Goal: Information Seeking & Learning: Compare options

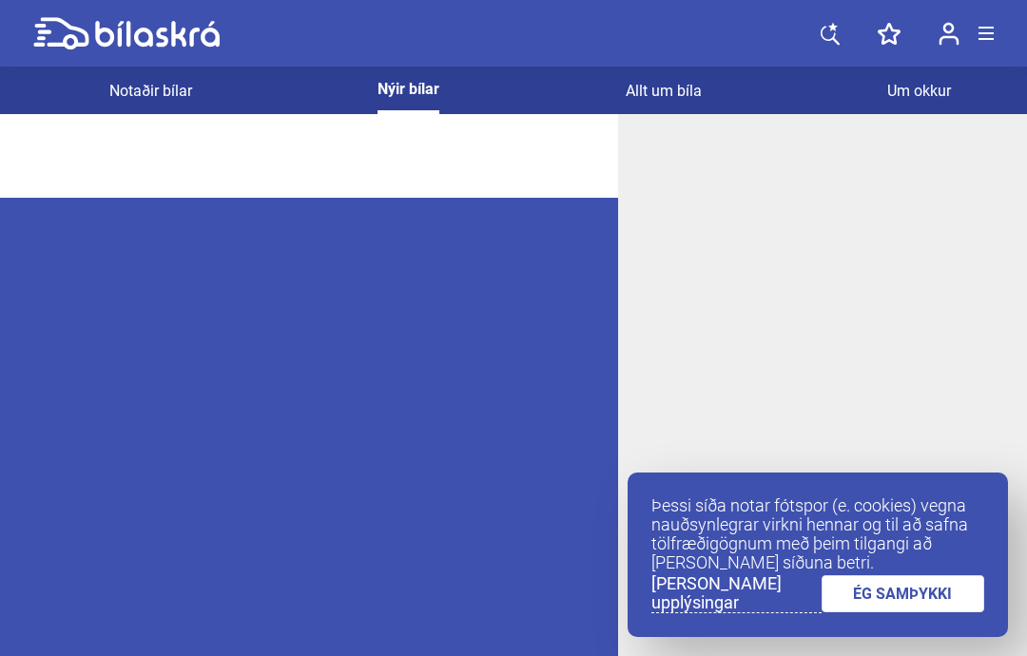
click at [142, 81] on link "Notaðir bílar" at bounding box center [150, 91] width 83 height 48
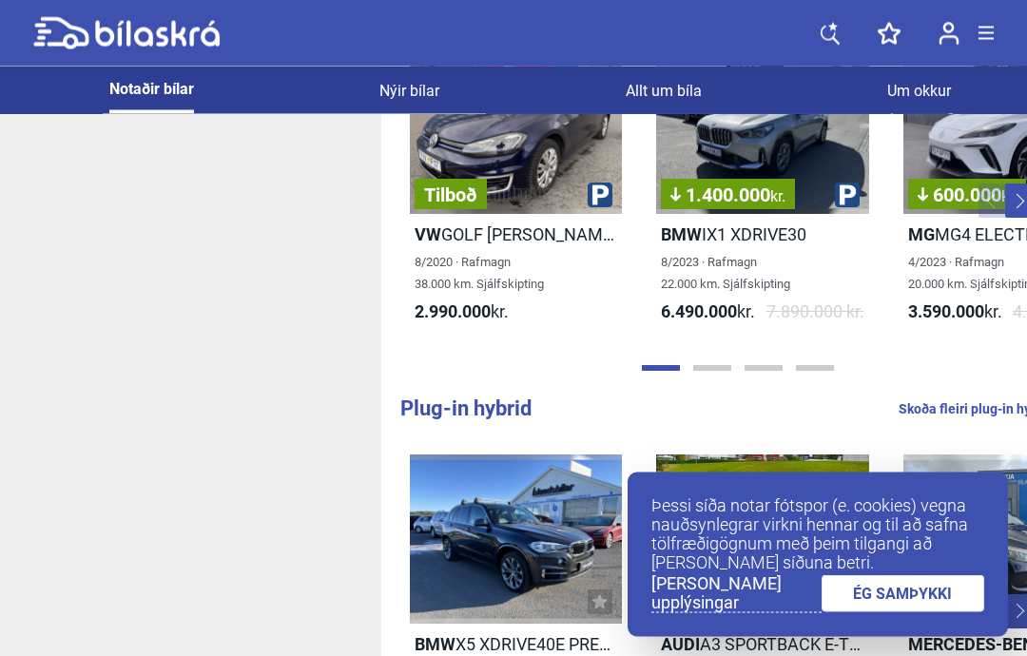
scroll to position [105, 837]
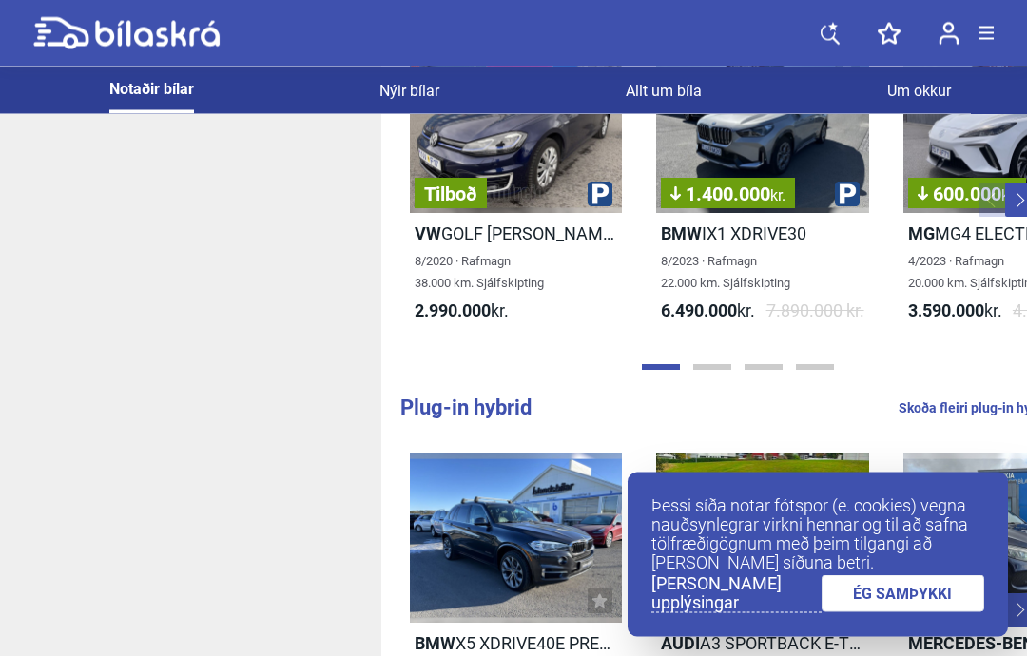
click at [891, 612] on link "ÉG SAMÞYKKI" at bounding box center [903, 593] width 164 height 37
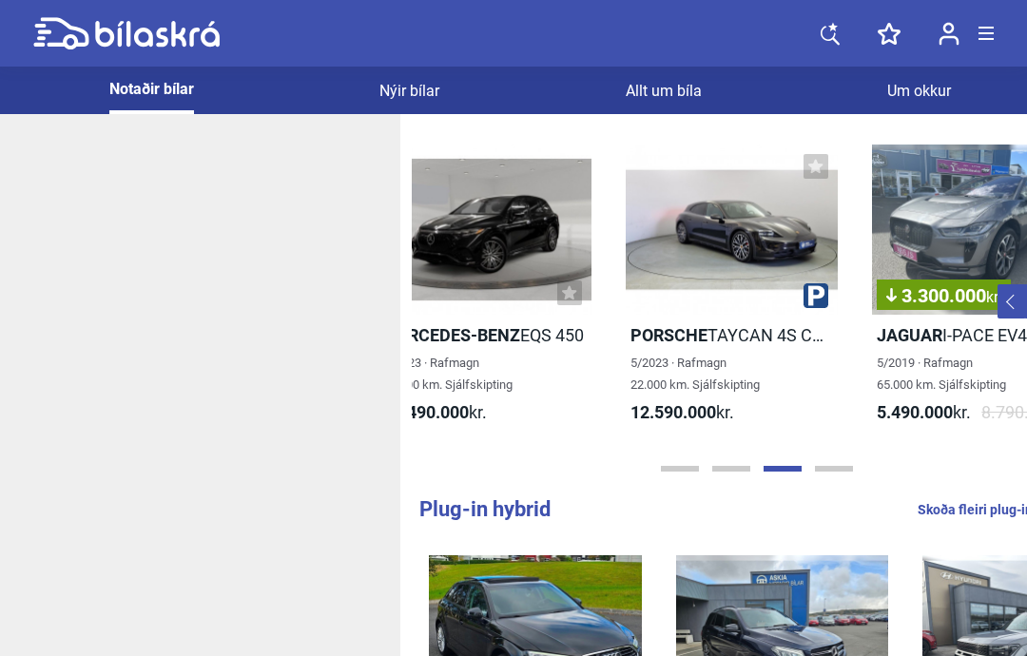
scroll to position [0, 1286]
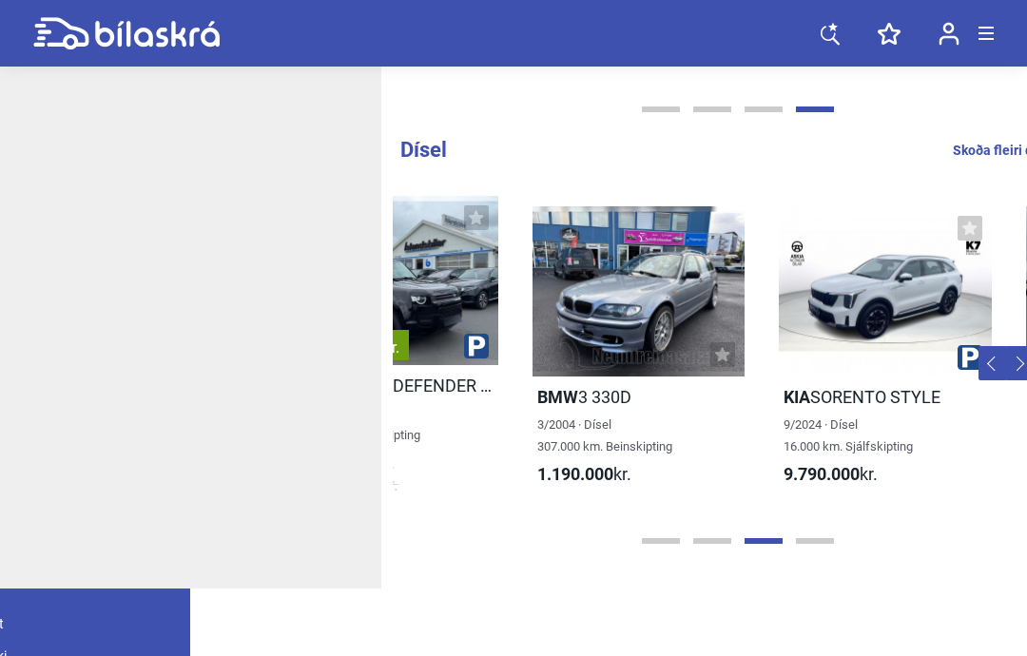
scroll to position [0, 1599]
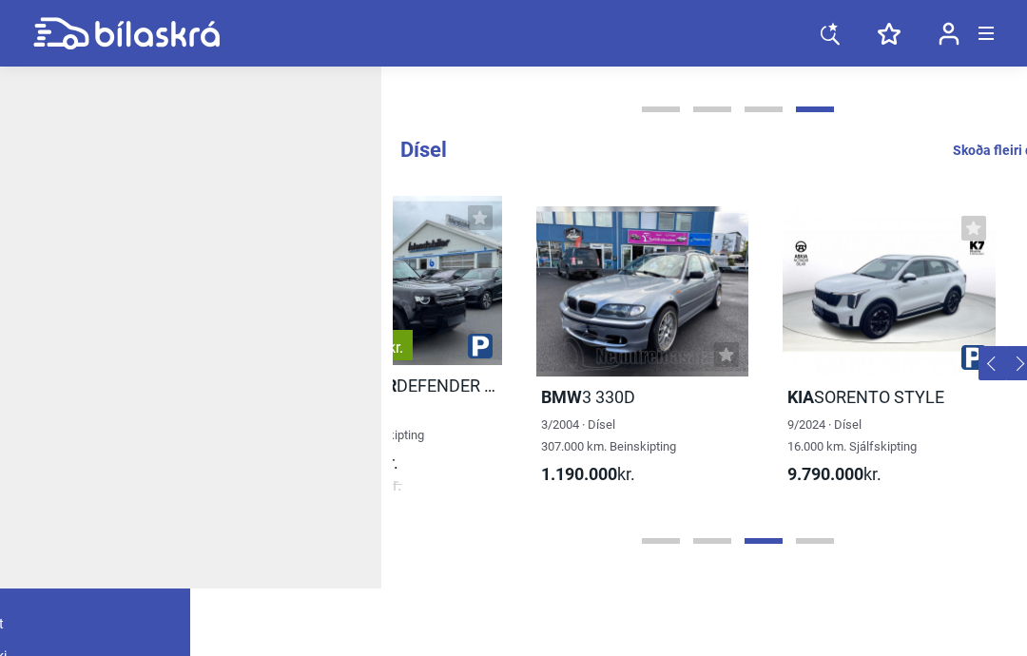
click at [536, 330] on div at bounding box center [642, 291] width 212 height 170
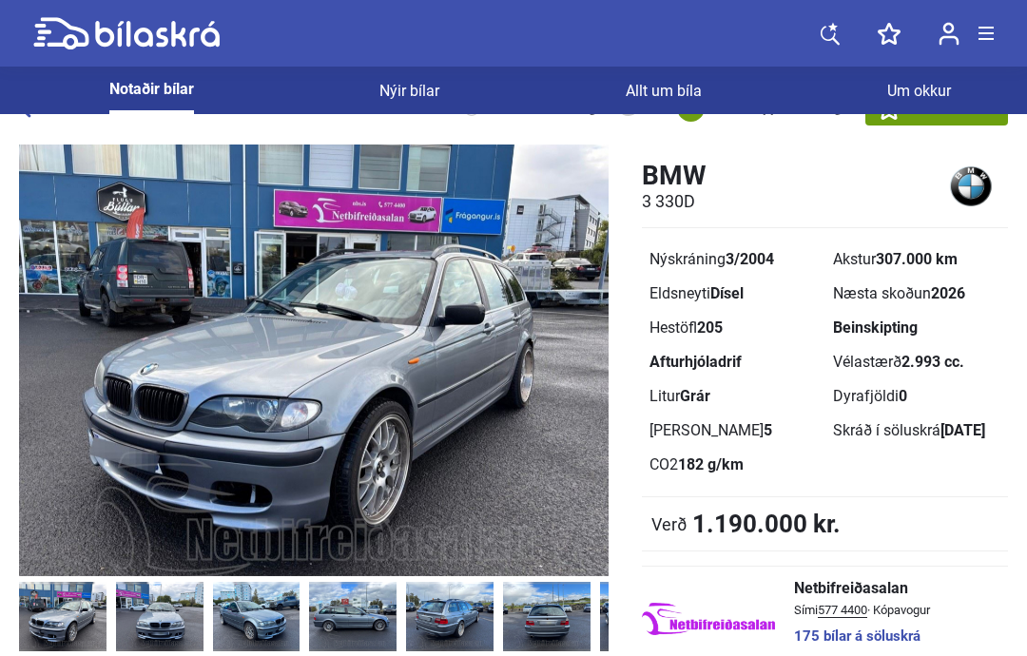
click at [354, 325] on img at bounding box center [313, 360] width 589 height 432
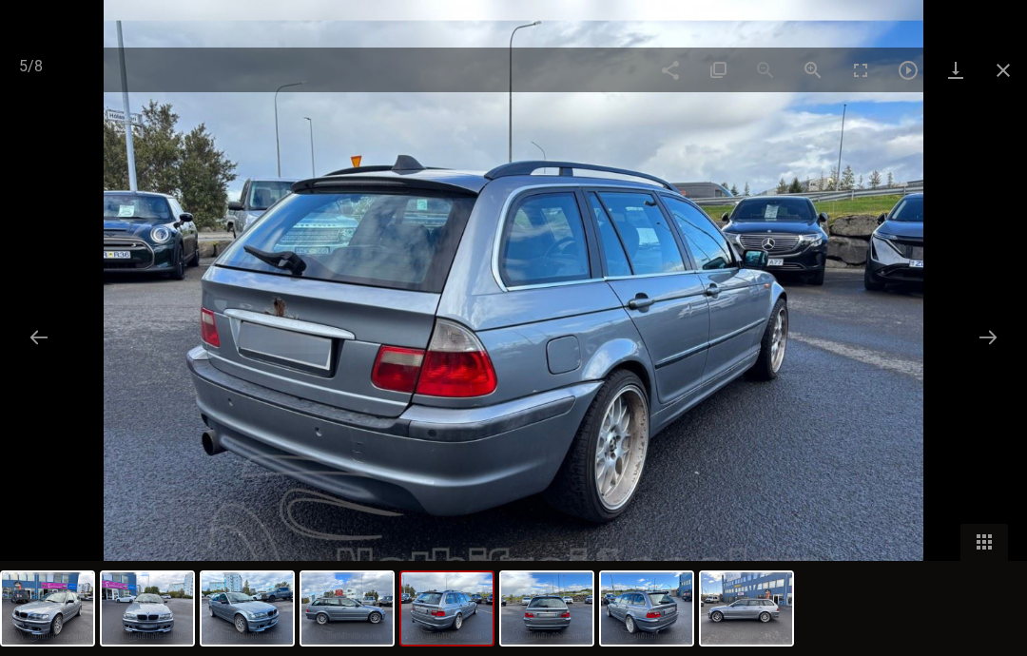
click at [1000, 57] on span at bounding box center [1003, 70] width 48 height 45
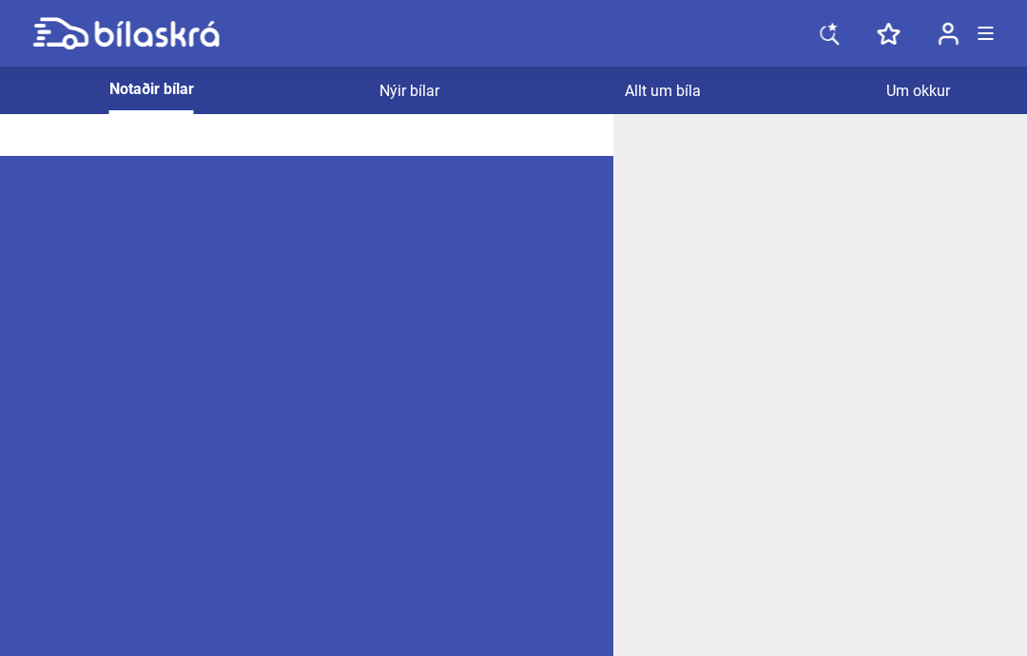
scroll to position [0, 4]
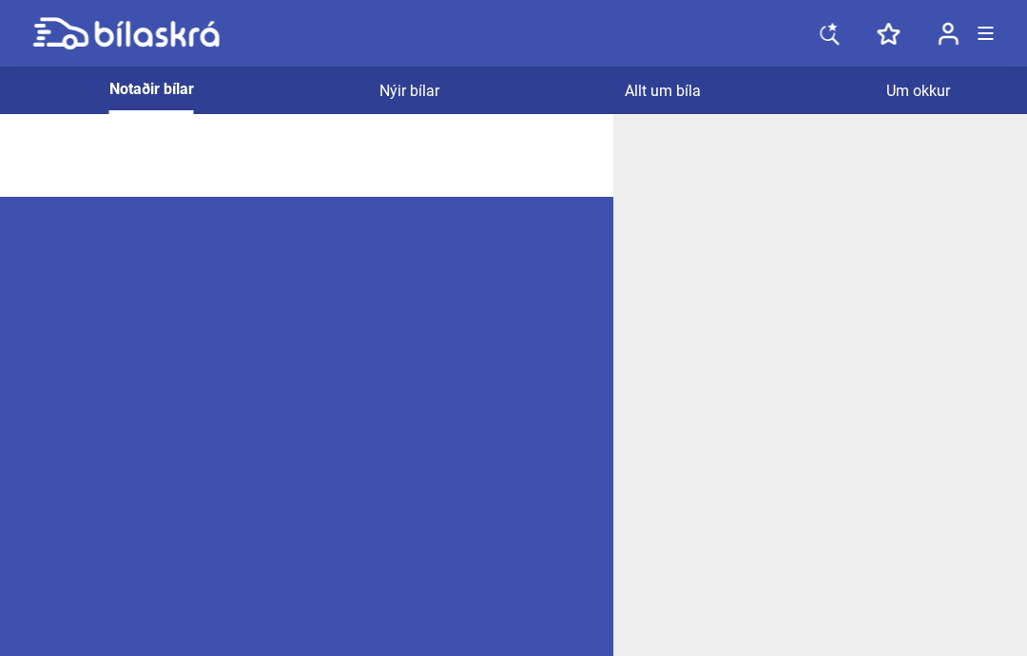
click at [400, 88] on link "Nýir bílar" at bounding box center [409, 91] width 60 height 48
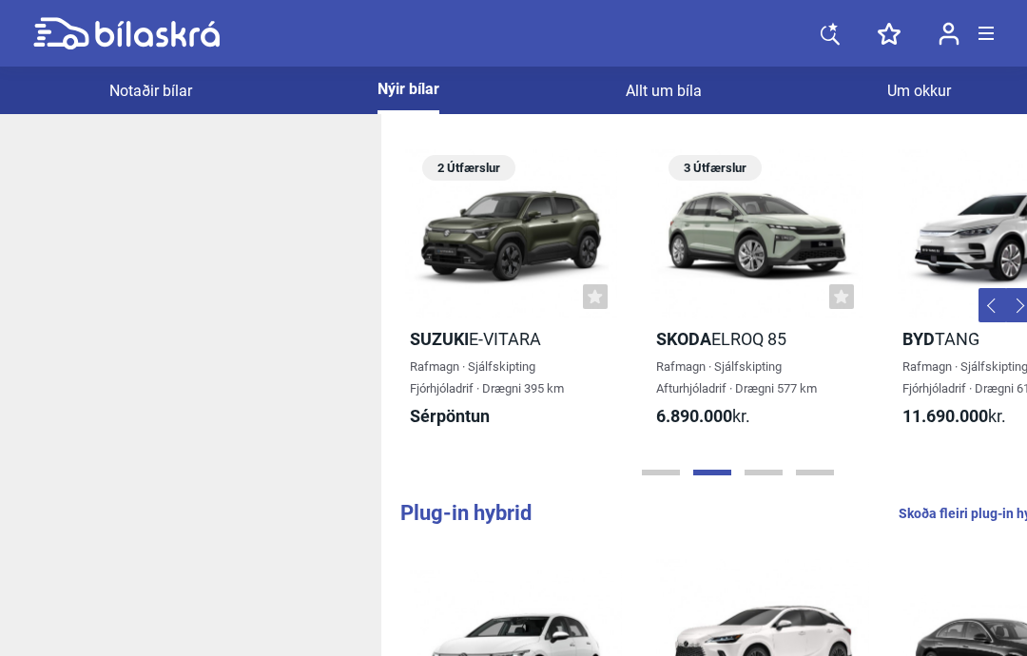
scroll to position [0, 753]
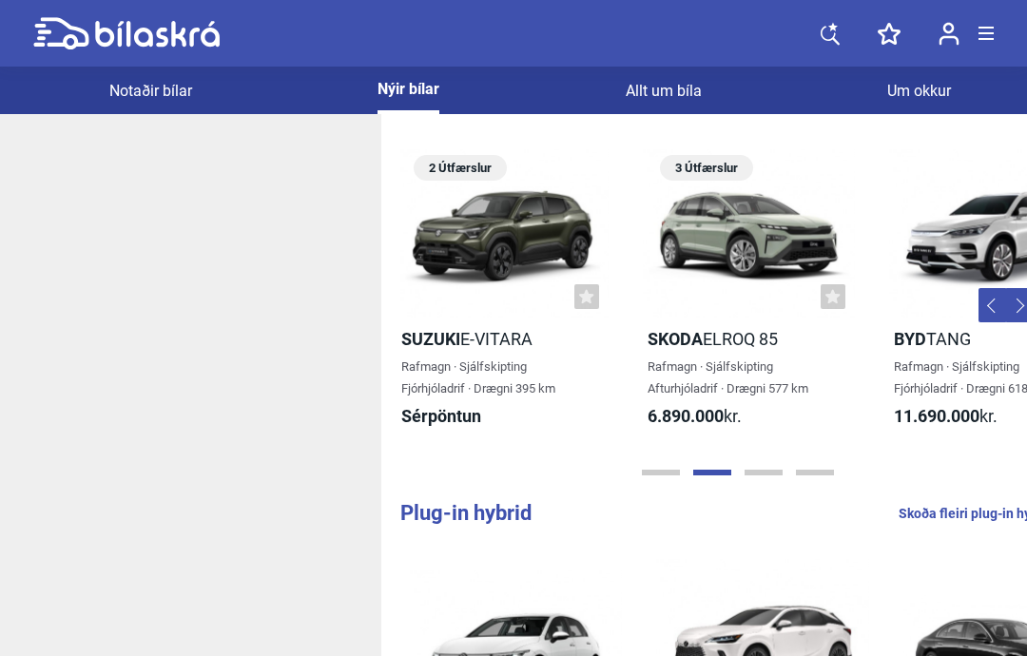
click at [978, 299] on button "Previous" at bounding box center [992, 305] width 29 height 34
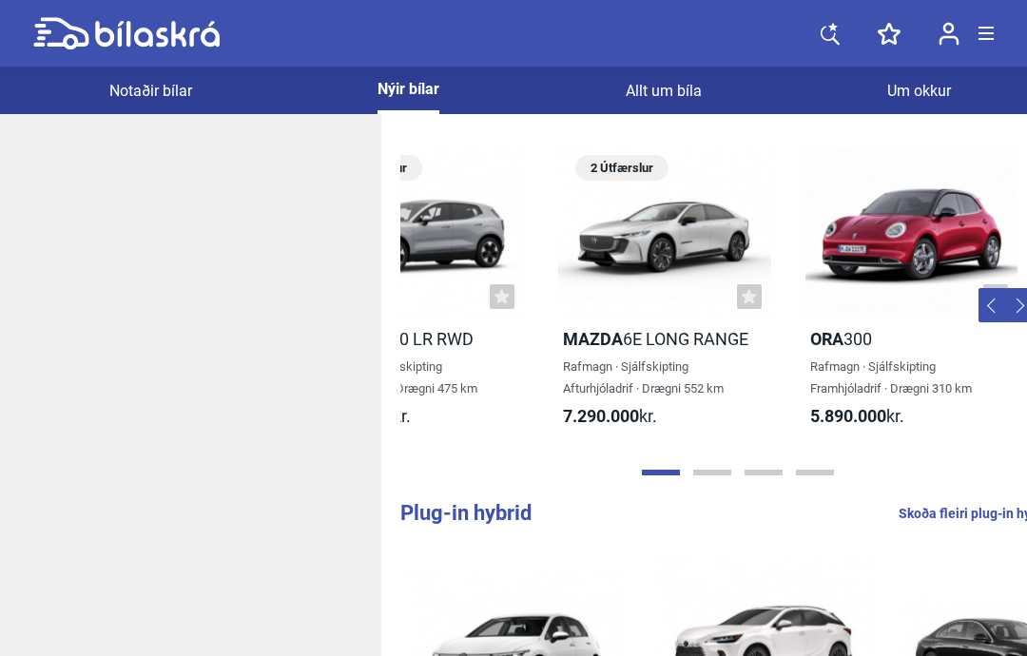
click at [1005, 302] on button "Next" at bounding box center [1019, 305] width 29 height 34
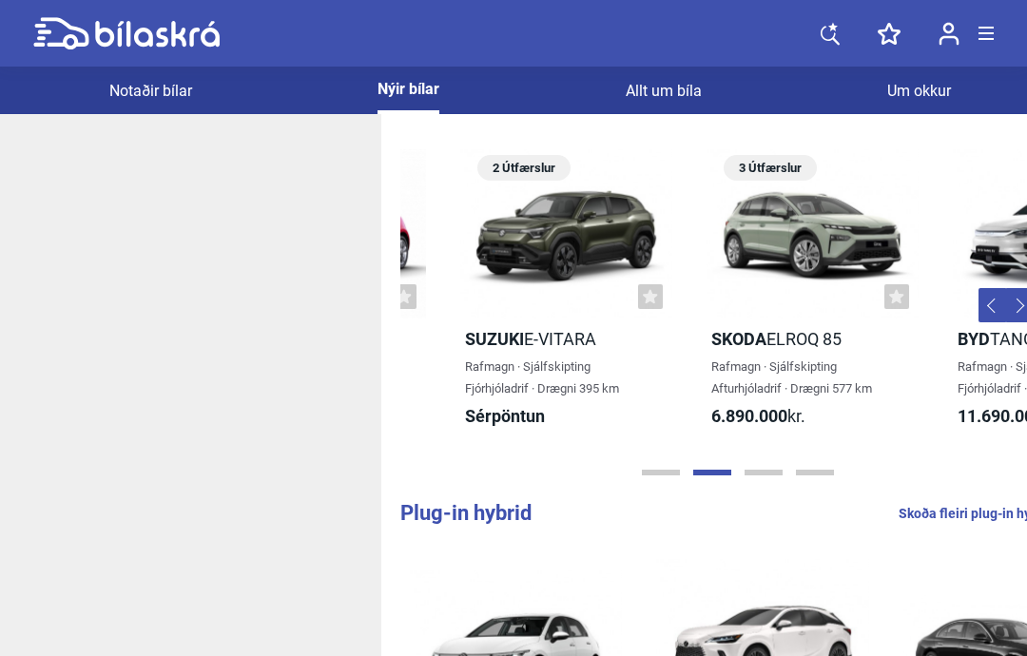
click at [1005, 301] on button "Next" at bounding box center [1019, 305] width 29 height 34
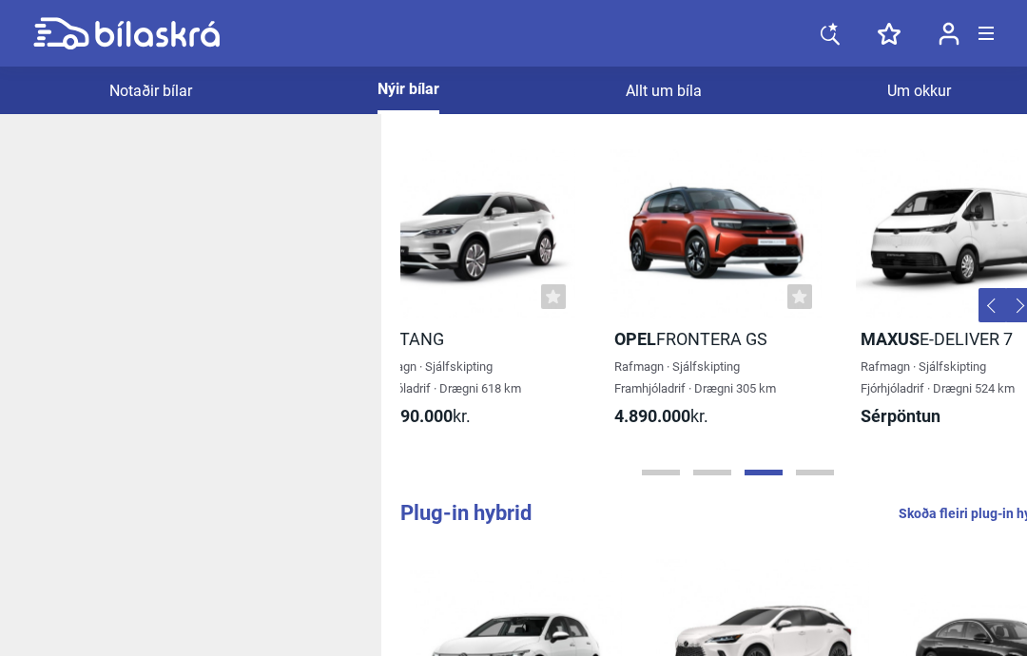
scroll to position [0, 1281]
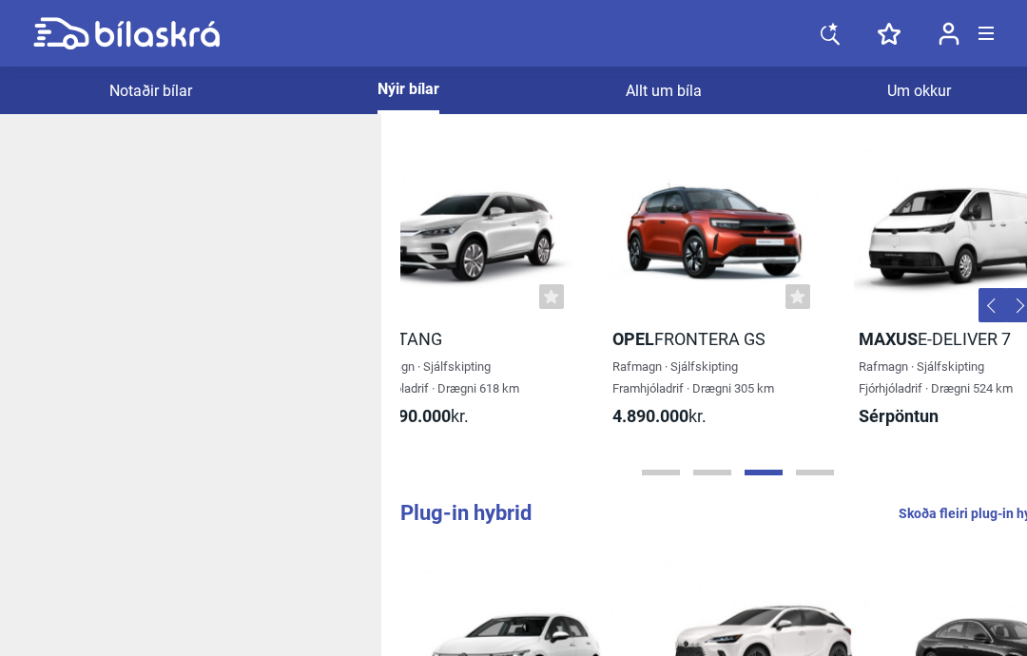
click at [1005, 305] on button "Next" at bounding box center [1019, 305] width 29 height 34
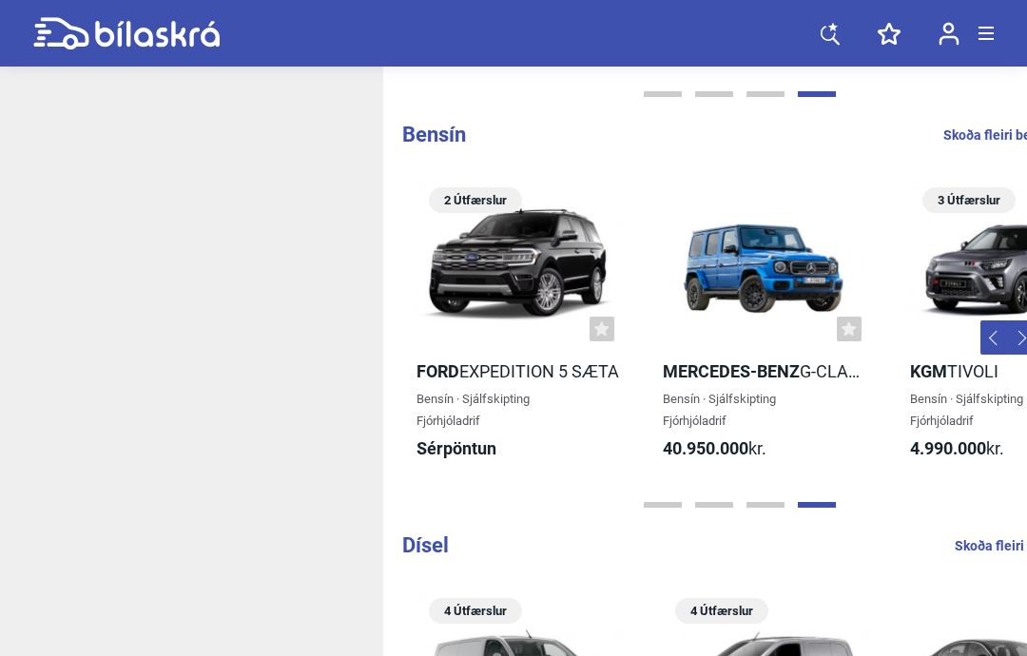
scroll to position [1168, 820]
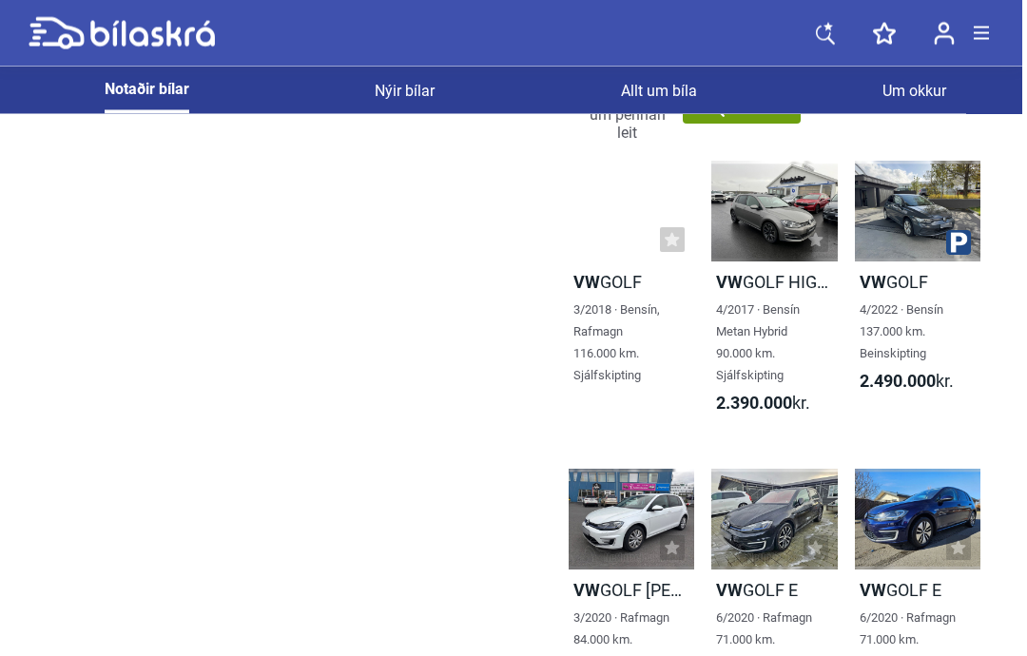
scroll to position [0, 69]
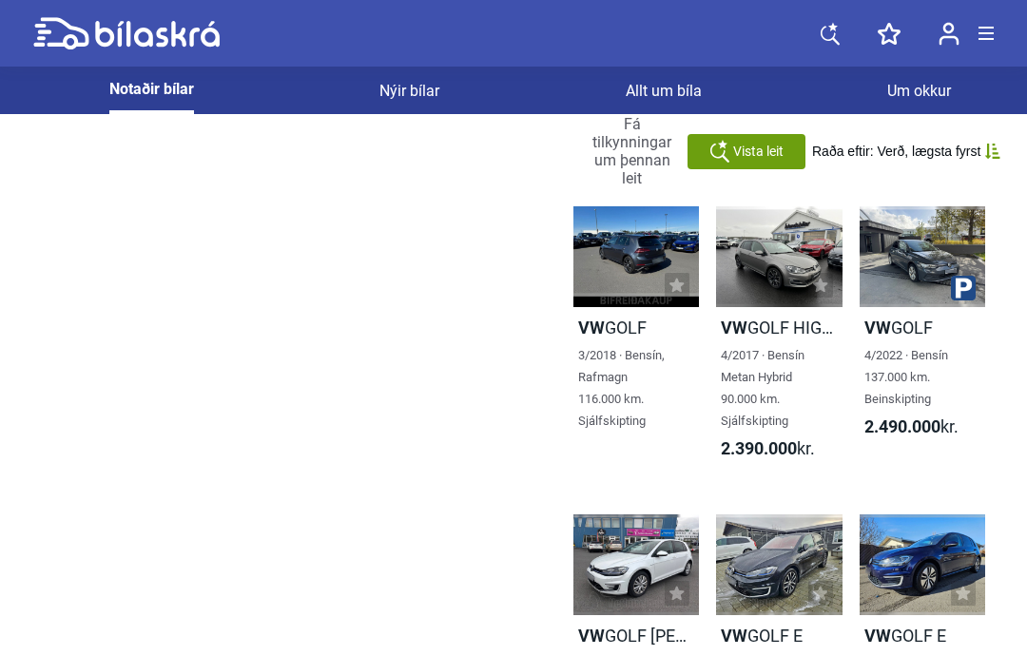
click at [881, 256] on div at bounding box center [921, 256] width 125 height 101
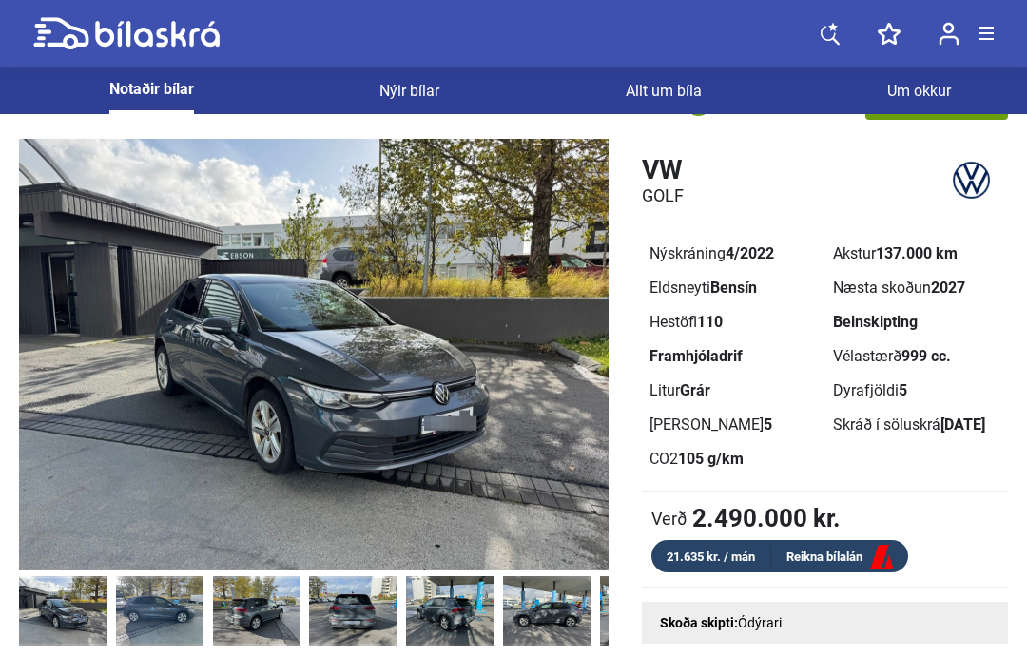
scroll to position [21, 0]
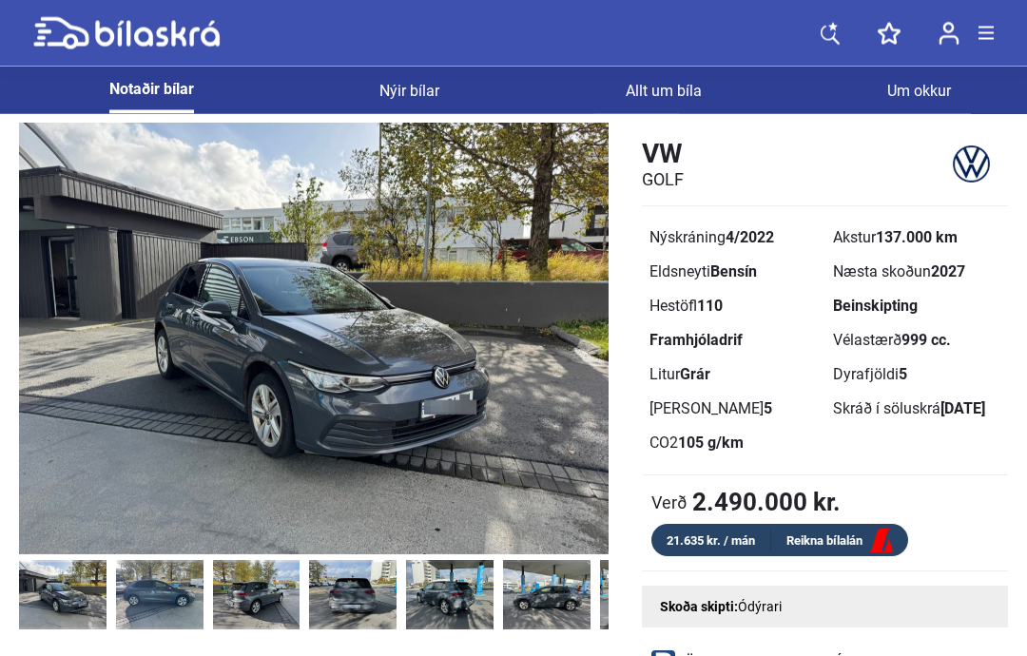
click at [285, 435] on img at bounding box center [313, 340] width 589 height 432
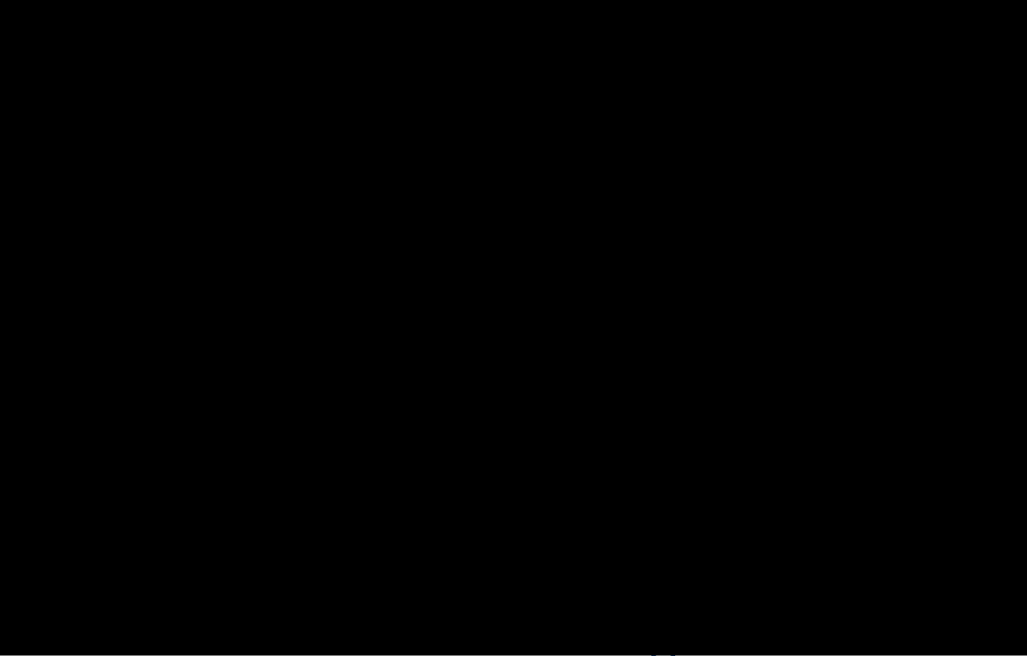
scroll to position [22, 0]
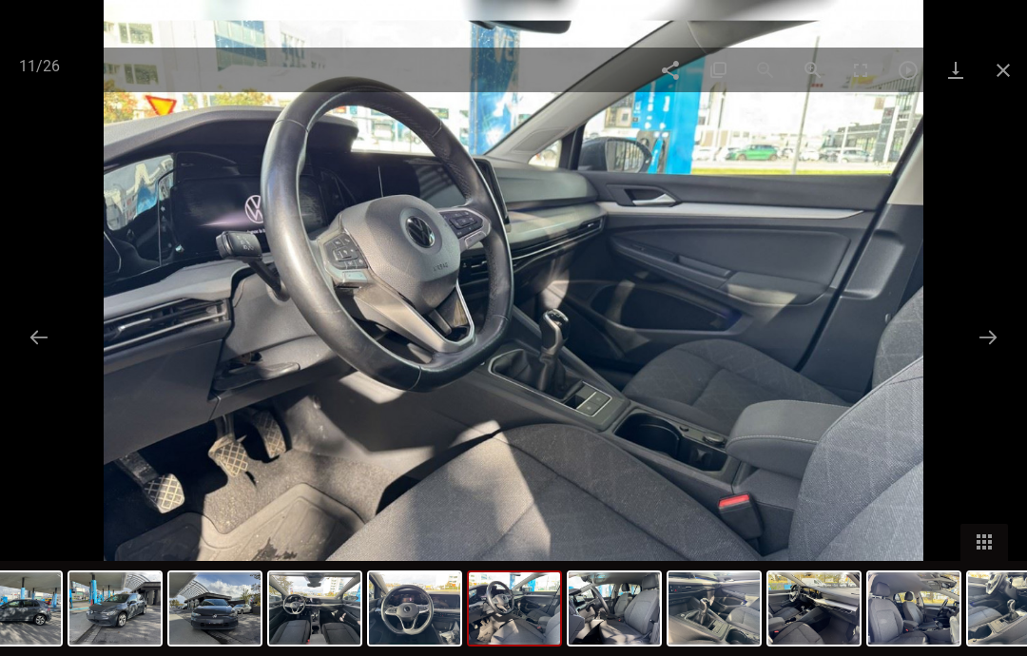
click at [1021, 78] on span at bounding box center [1003, 70] width 48 height 45
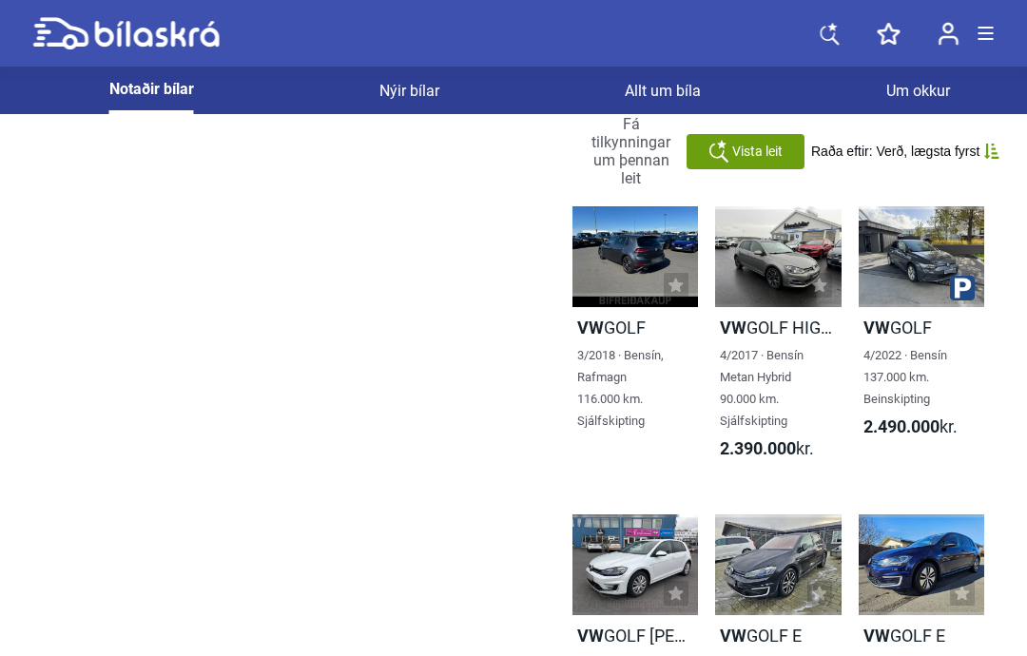
scroll to position [0, 69]
